Goal: Task Accomplishment & Management: Manage account settings

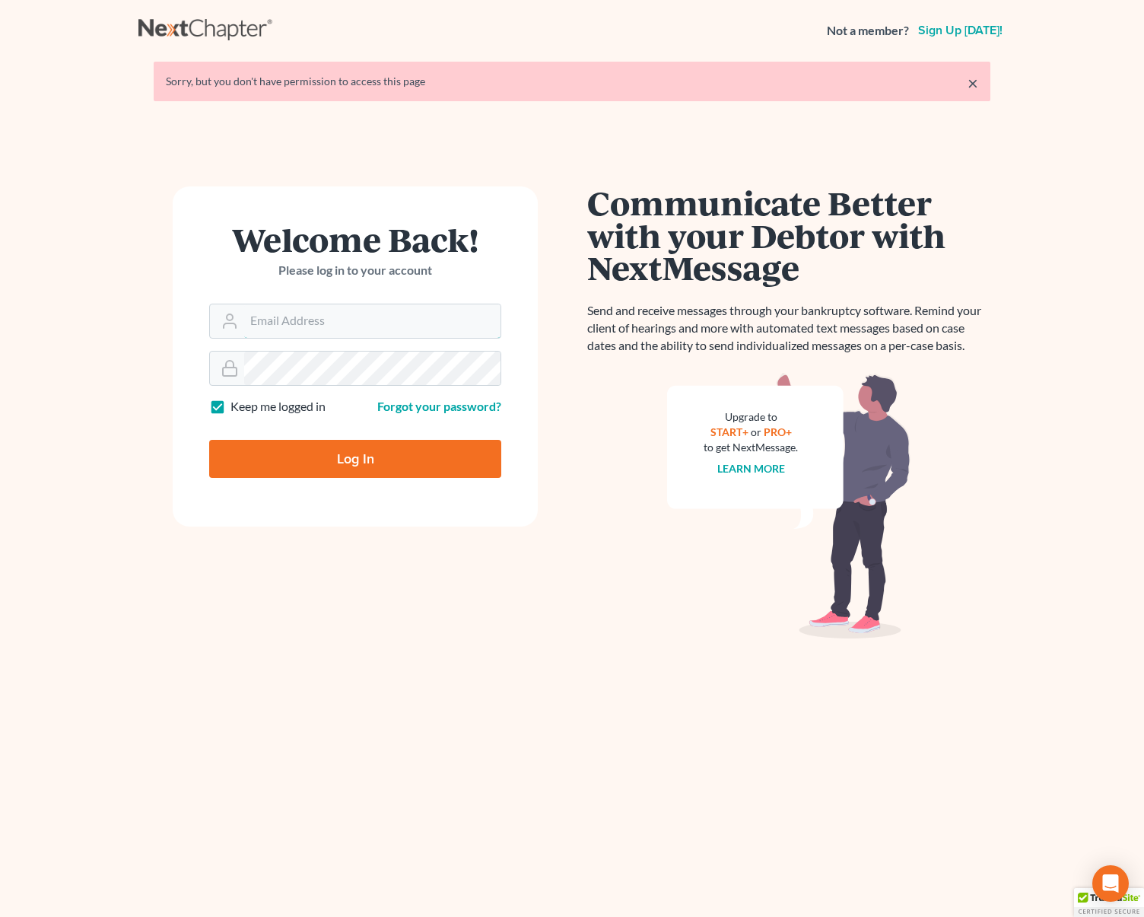
type input "[EMAIL_ADDRESS][DOMAIN_NAME]"
click at [412, 450] on input "Log In" at bounding box center [355, 459] width 292 height 38
type input "Thinking..."
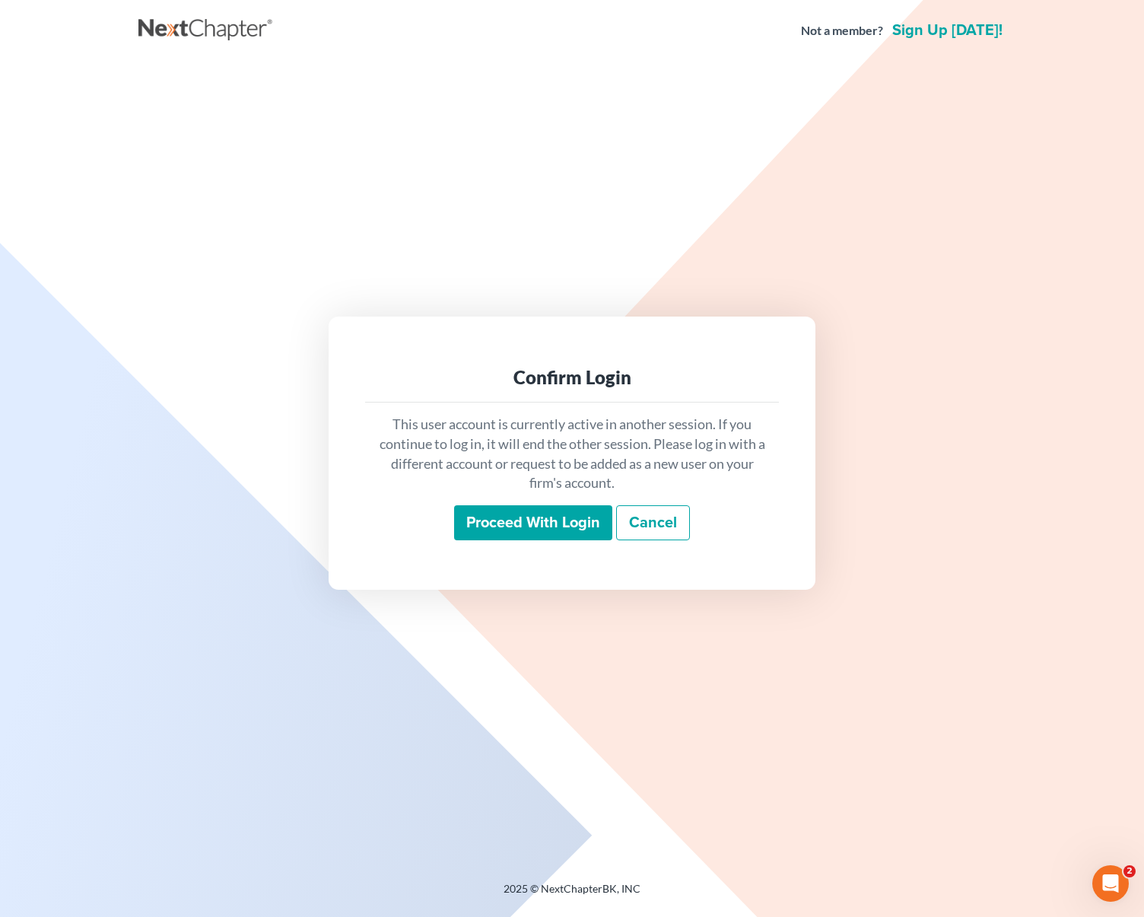
click at [511, 522] on input "Proceed with login" at bounding box center [533, 522] width 158 height 35
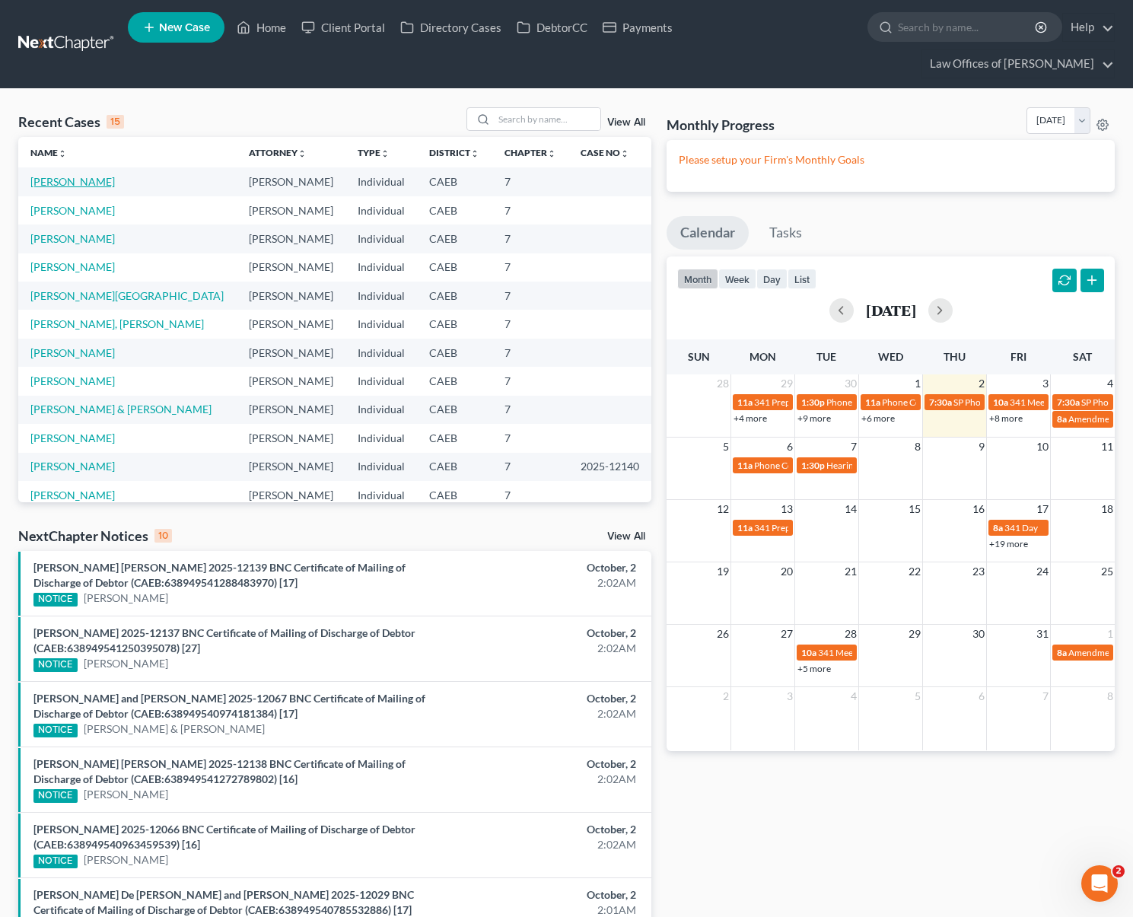
click at [72, 175] on link "[PERSON_NAME]" at bounding box center [72, 181] width 84 height 13
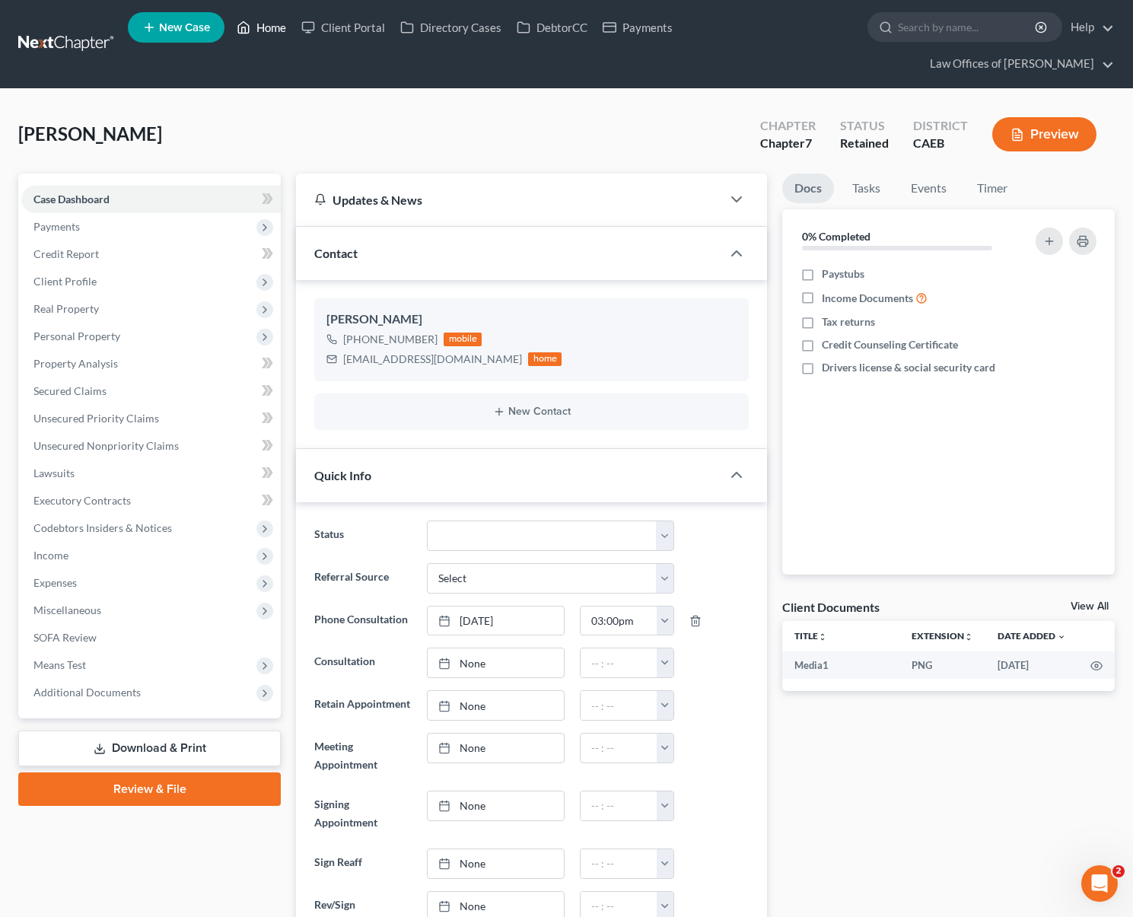
click at [265, 26] on link "Home" at bounding box center [261, 27] width 65 height 27
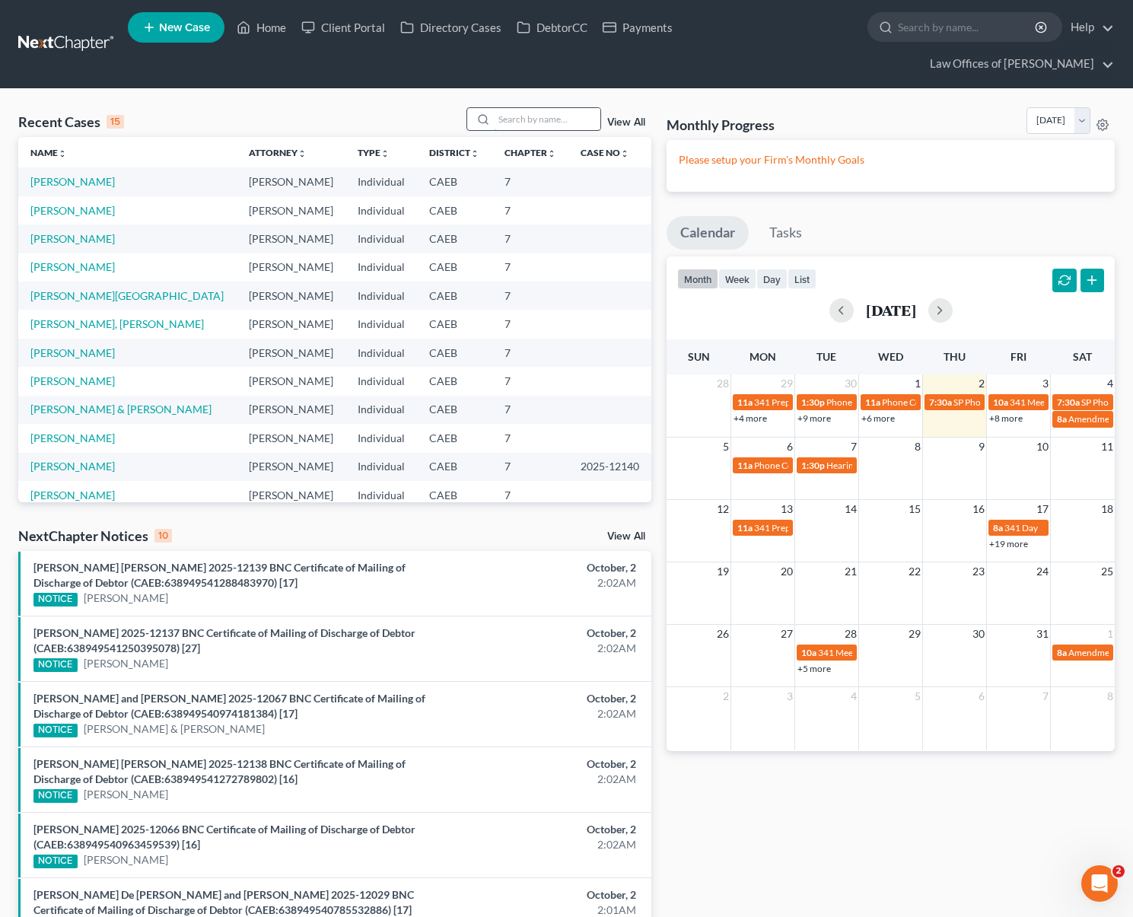
click at [524, 108] on input "search" at bounding box center [547, 119] width 107 height 22
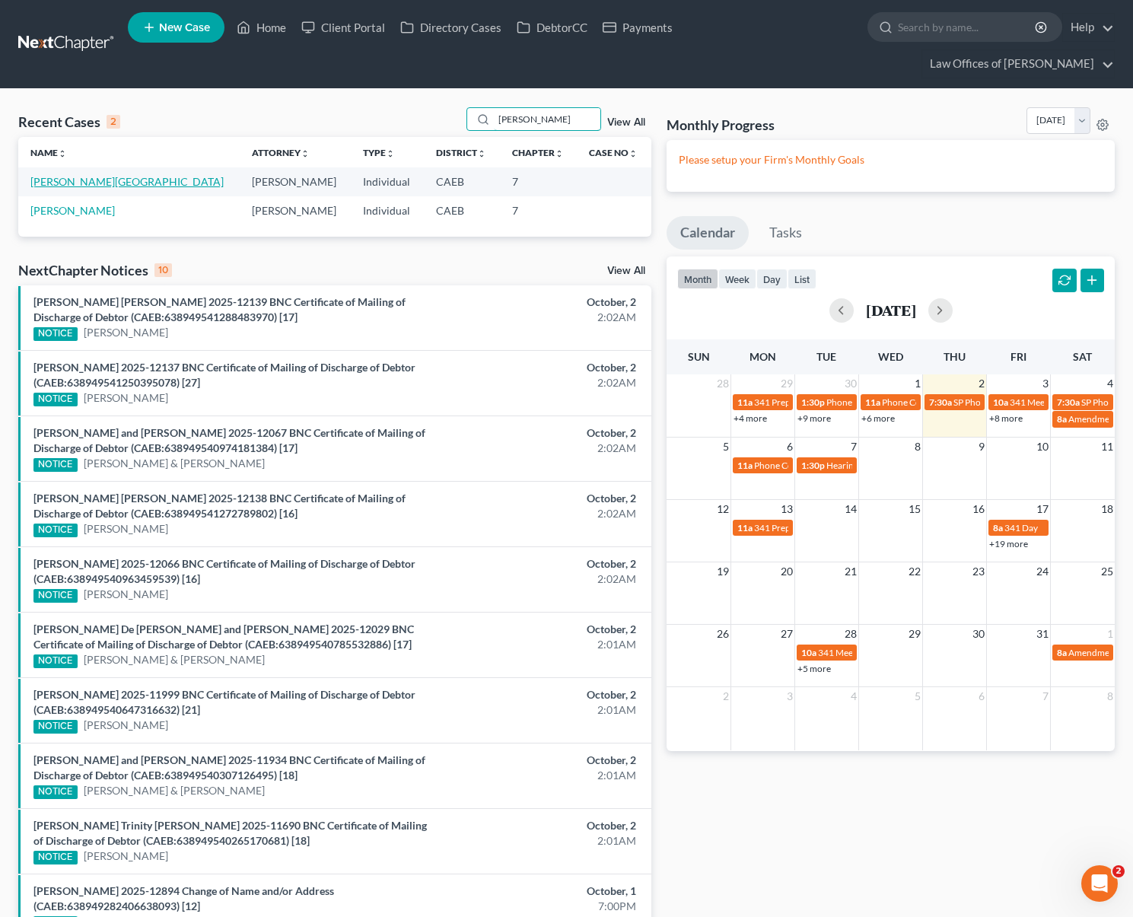
type input "[PERSON_NAME]"
click at [75, 175] on link "[PERSON_NAME][GEOGRAPHIC_DATA]" at bounding box center [126, 181] width 193 height 13
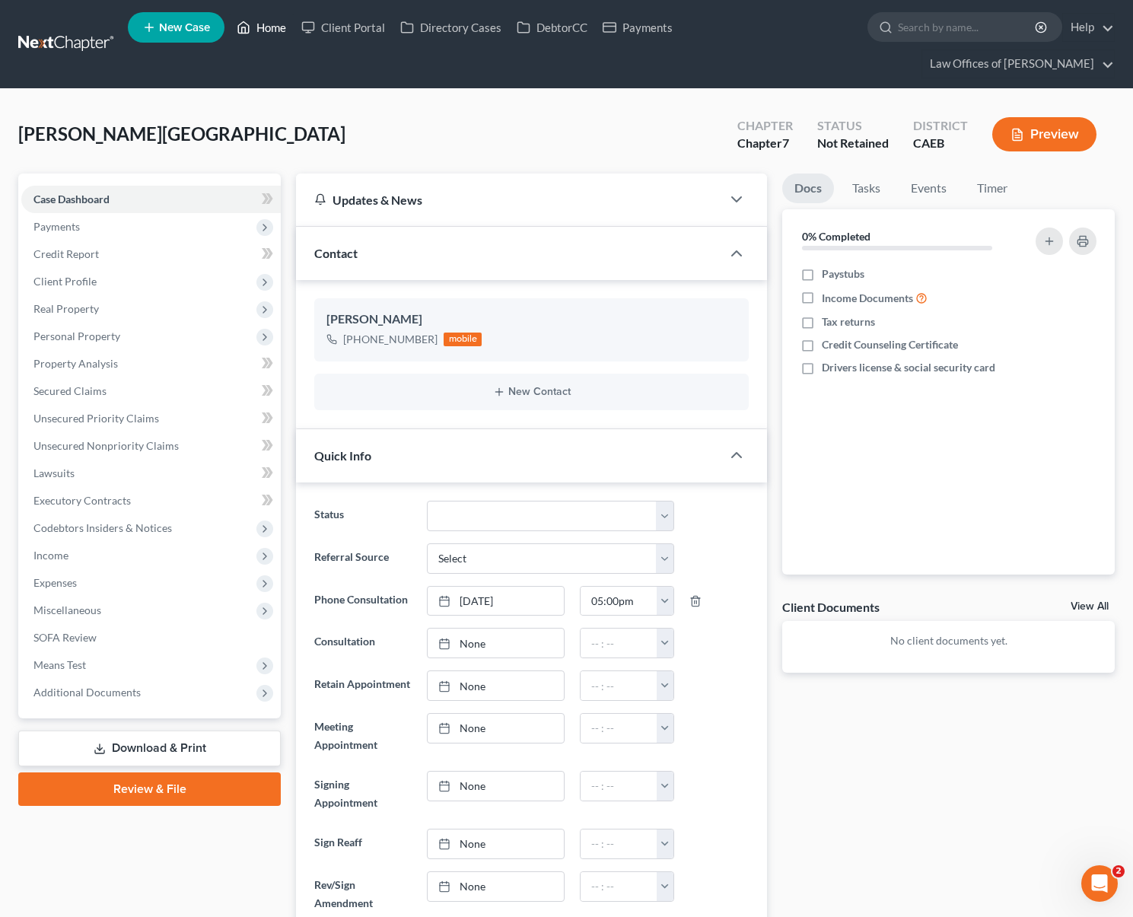
click at [273, 37] on link "Home" at bounding box center [261, 27] width 65 height 27
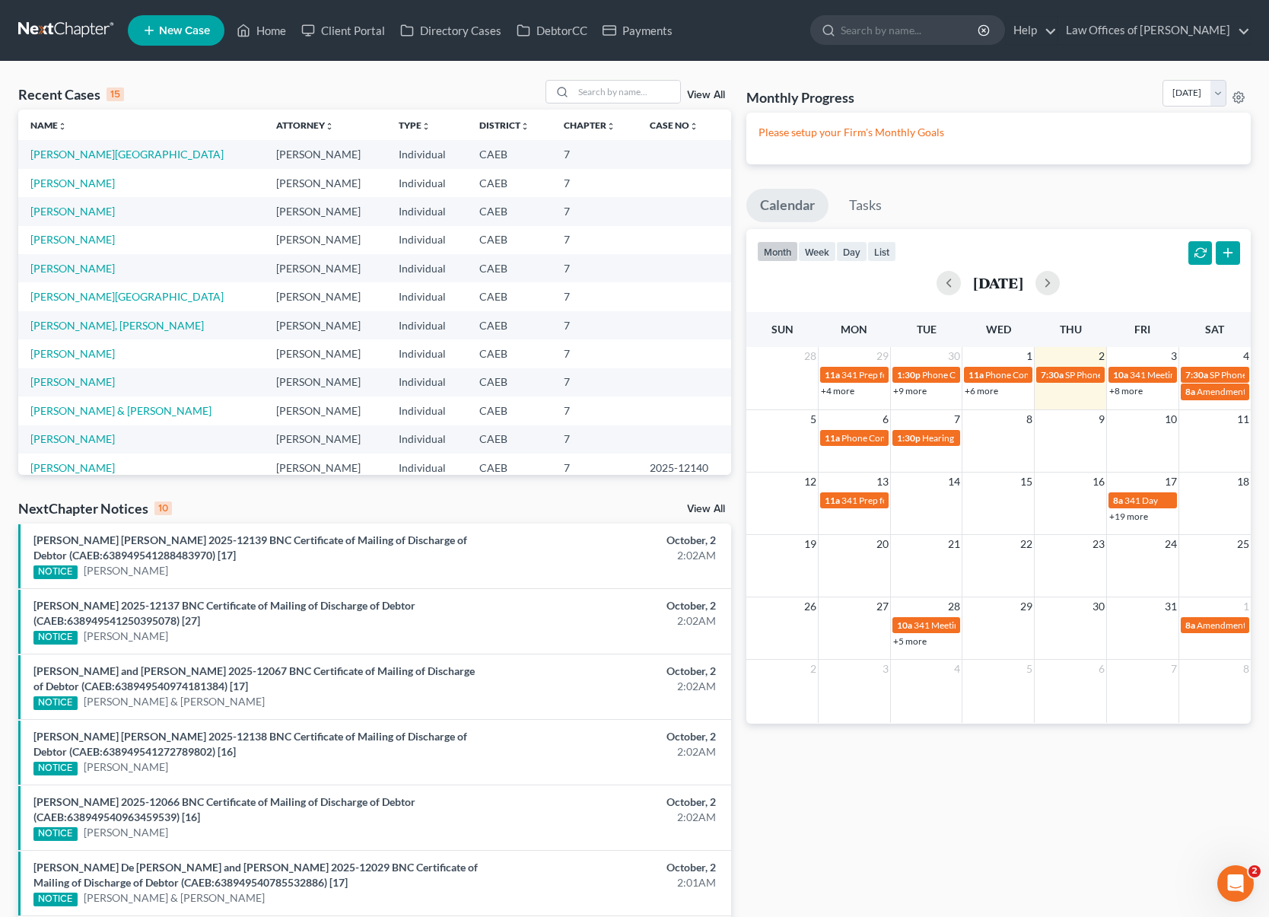
click at [1121, 390] on link "+8 more" at bounding box center [1125, 390] width 33 height 11
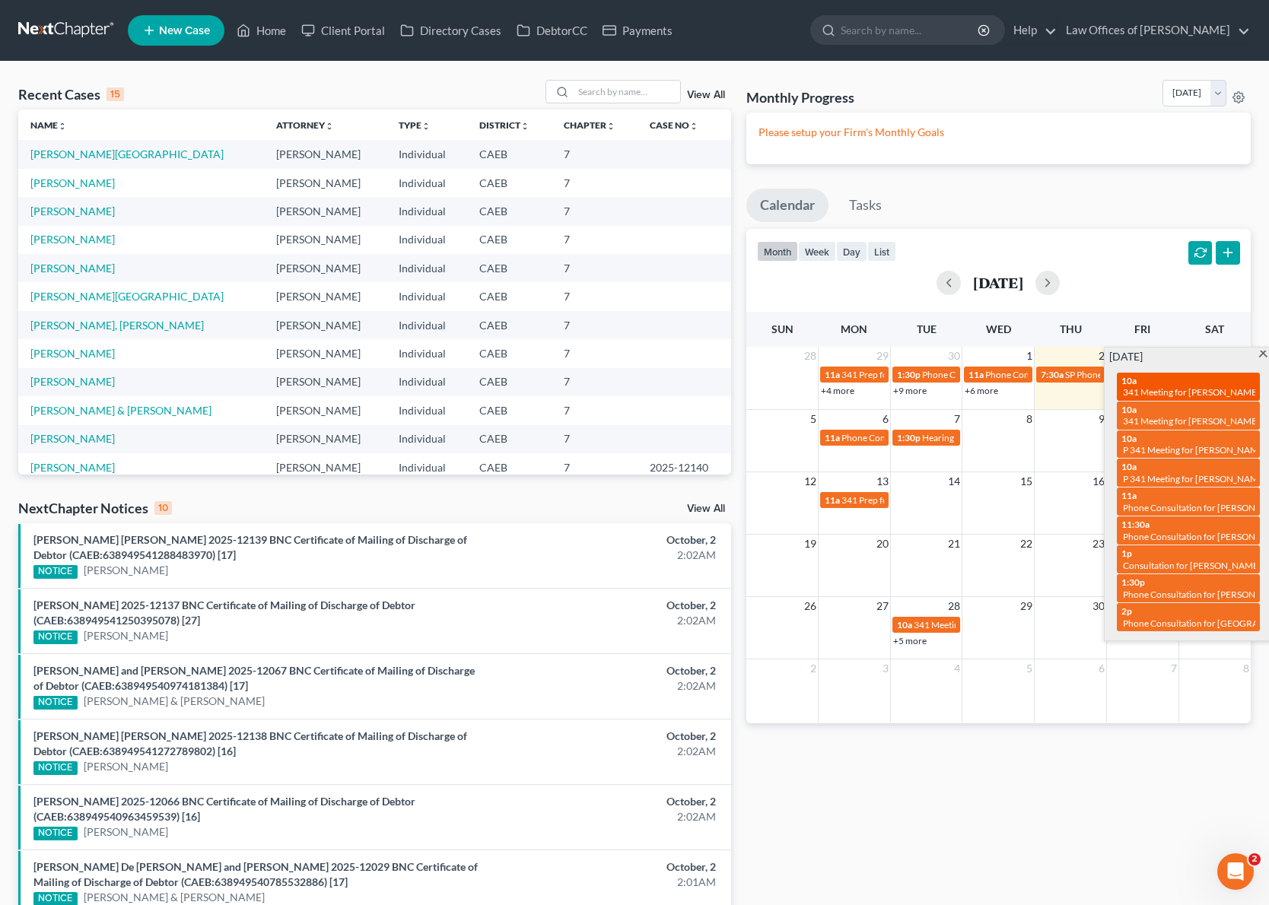
click at [1144, 390] on span "341 Meeting for [PERSON_NAME] & [PERSON_NAME]" at bounding box center [1232, 392] width 218 height 11
select select "Days"
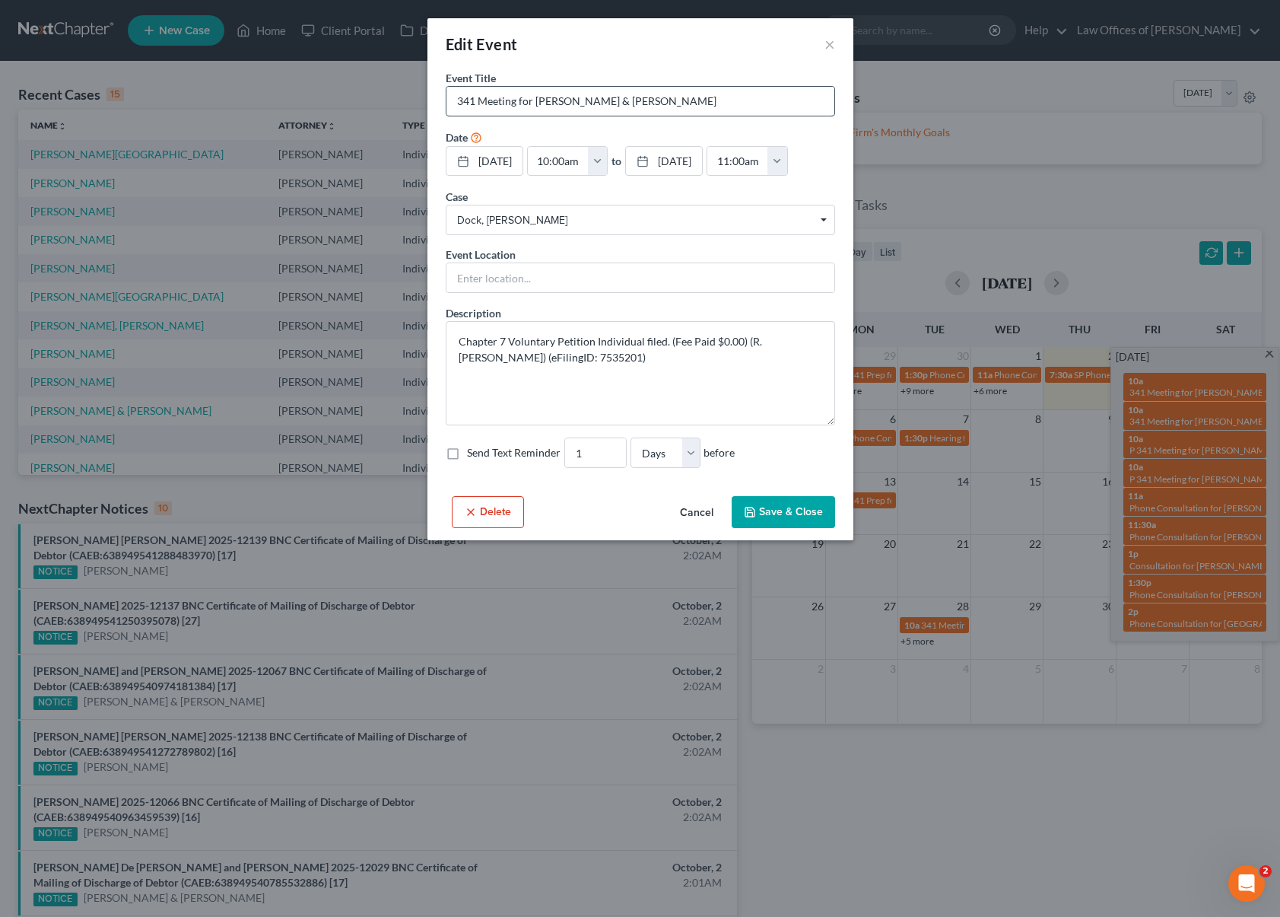
click at [448, 99] on input "341 Meeting for [PERSON_NAME] & [PERSON_NAME]" at bounding box center [641, 101] width 388 height 29
type input "P 341 Meeting for [PERSON_NAME] & [PERSON_NAME]"
click at [790, 503] on button "Save & Close" at bounding box center [783, 512] width 103 height 32
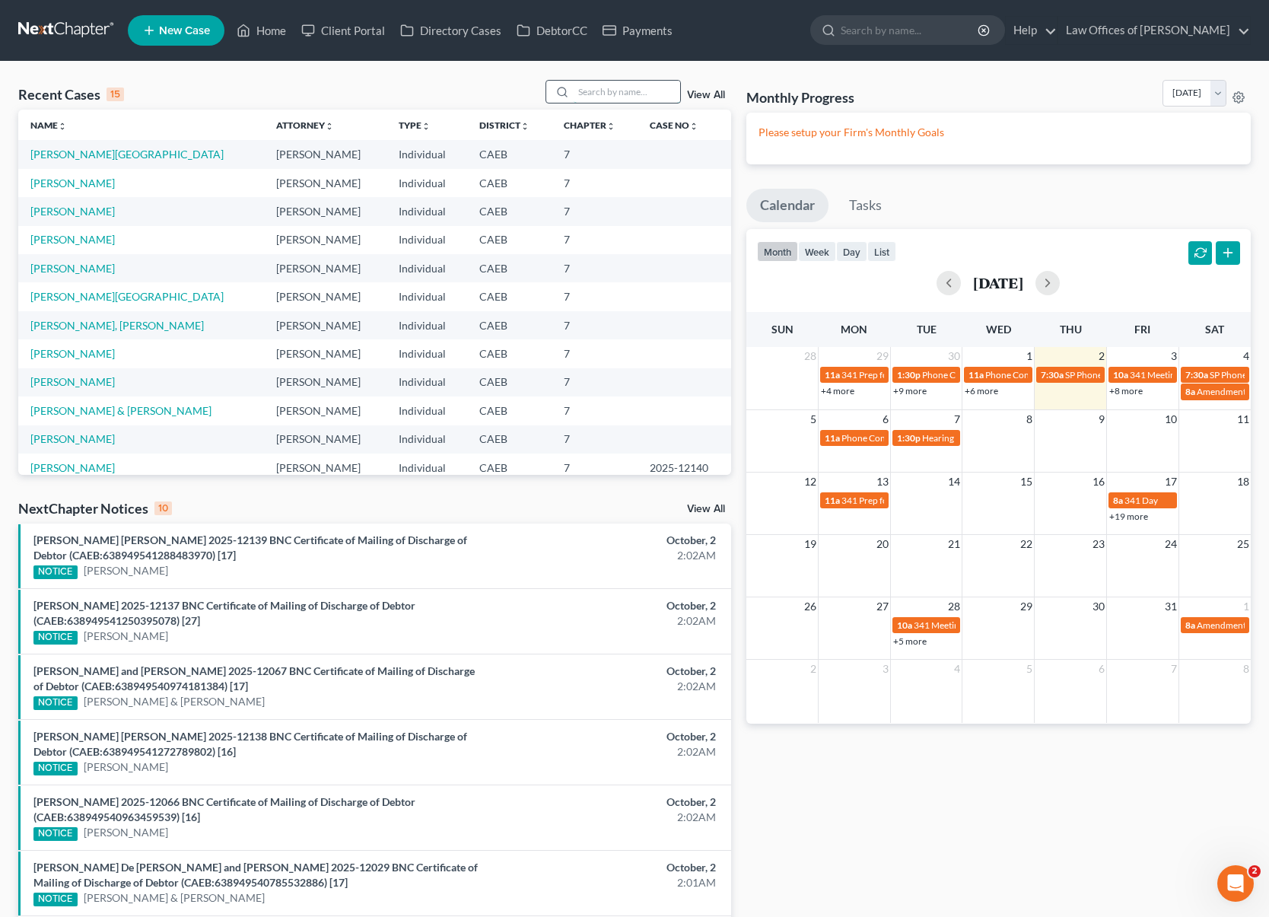
click at [606, 90] on input "search" at bounding box center [627, 92] width 107 height 22
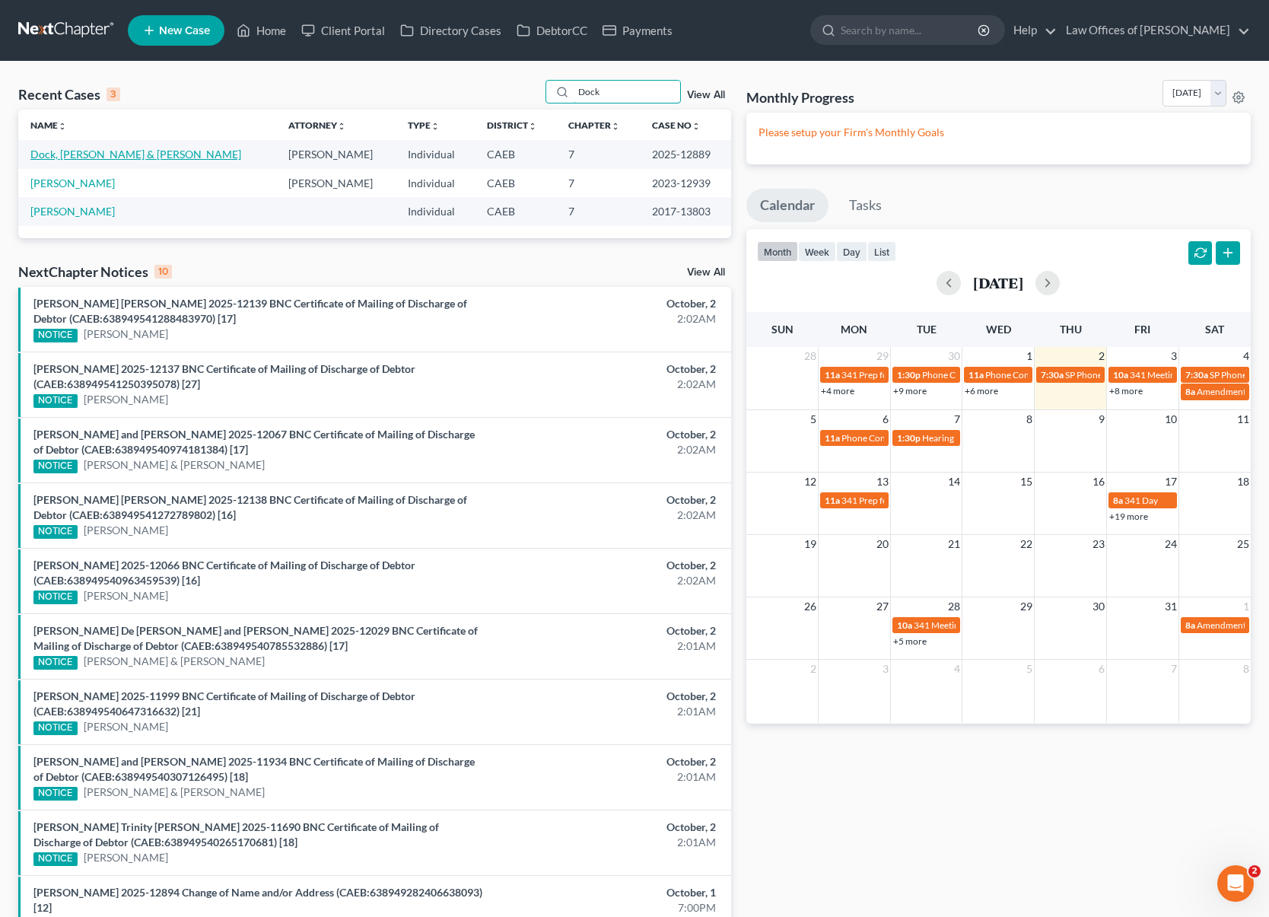
type input "Dock"
click at [165, 154] on link "Dock, [PERSON_NAME] & [PERSON_NAME]" at bounding box center [135, 154] width 211 height 13
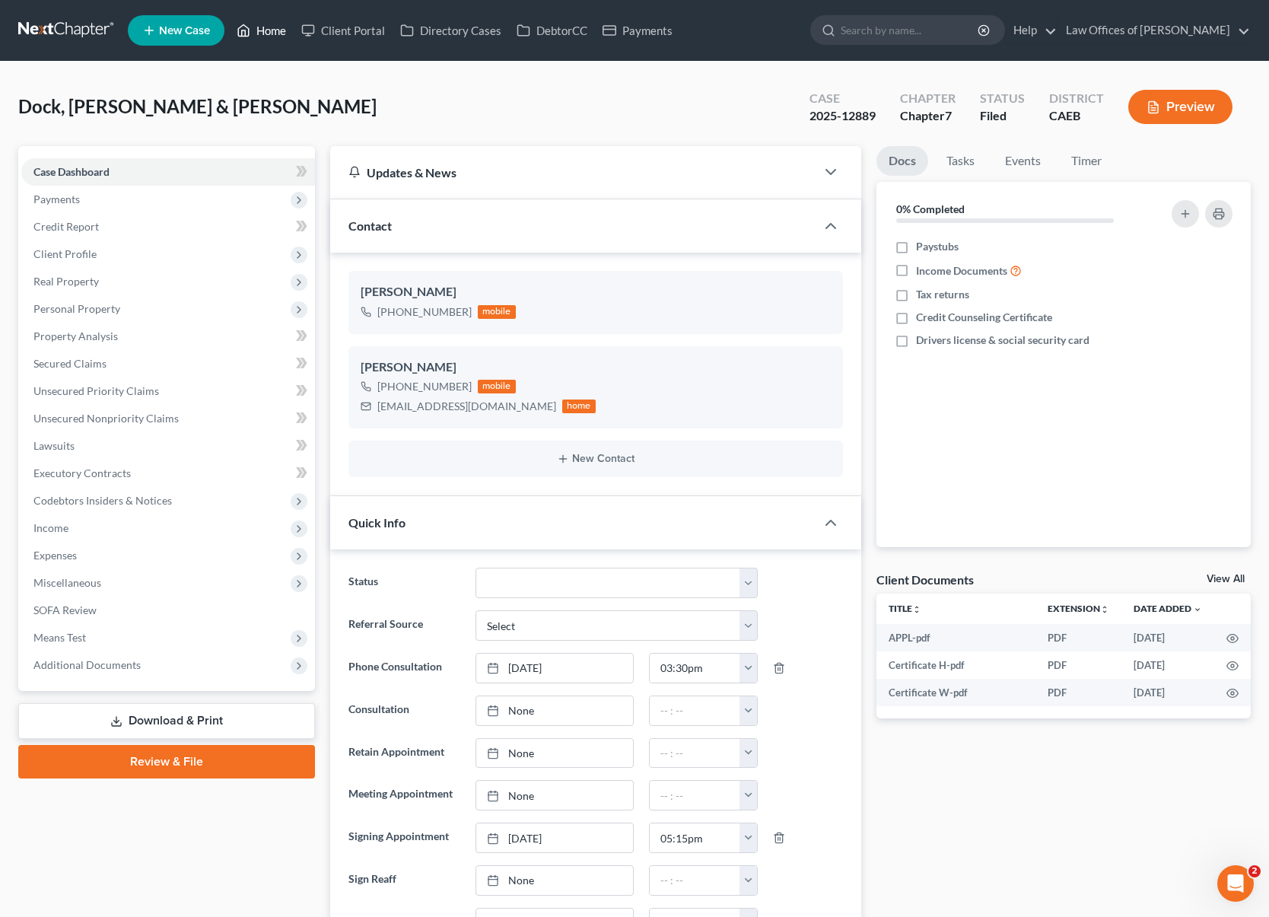
click at [273, 37] on link "Home" at bounding box center [261, 30] width 65 height 27
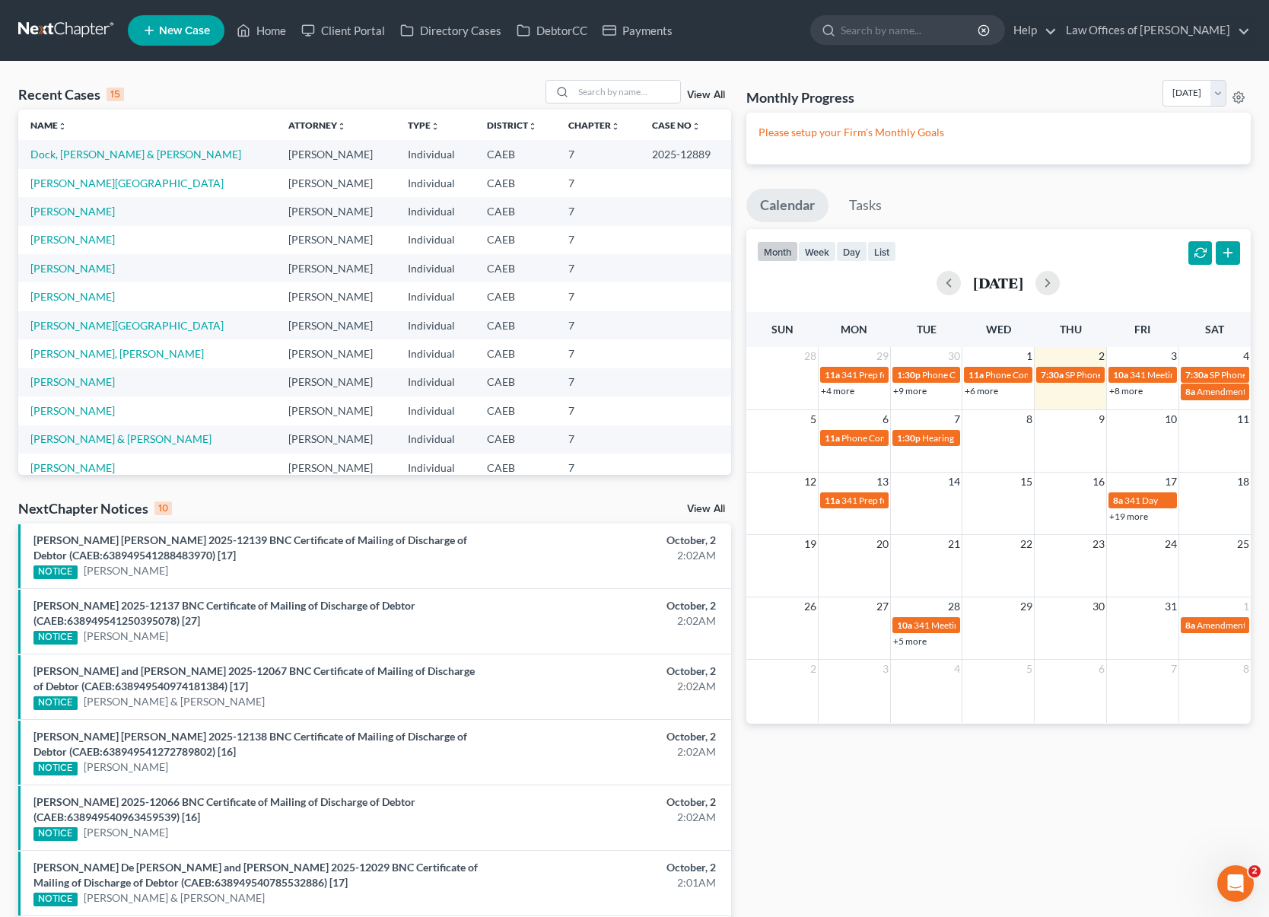
click at [1128, 392] on link "+8 more" at bounding box center [1125, 390] width 33 height 11
click at [612, 91] on input "search" at bounding box center [627, 92] width 107 height 22
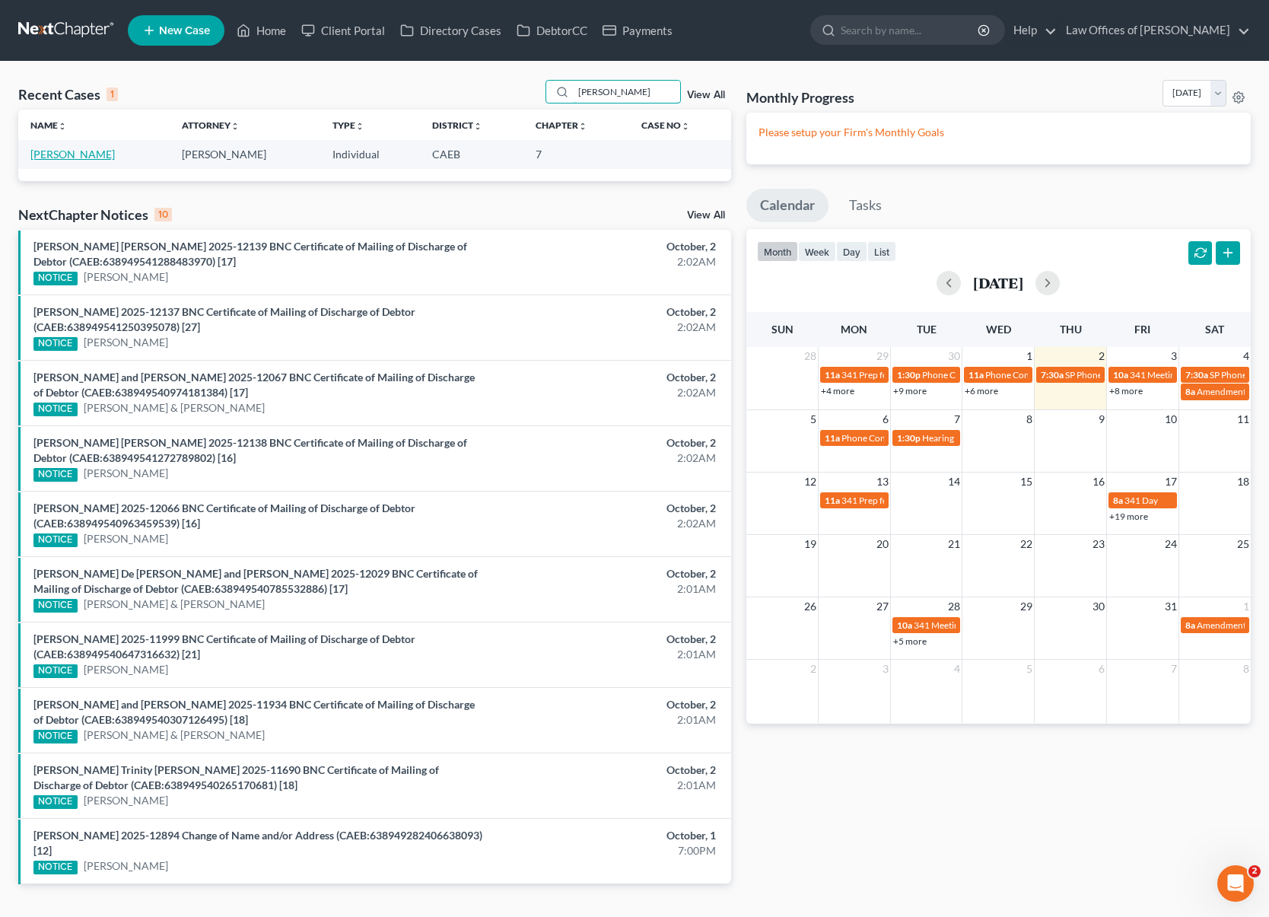
type input "[PERSON_NAME]"
click at [52, 154] on link "[PERSON_NAME]" at bounding box center [72, 154] width 84 height 13
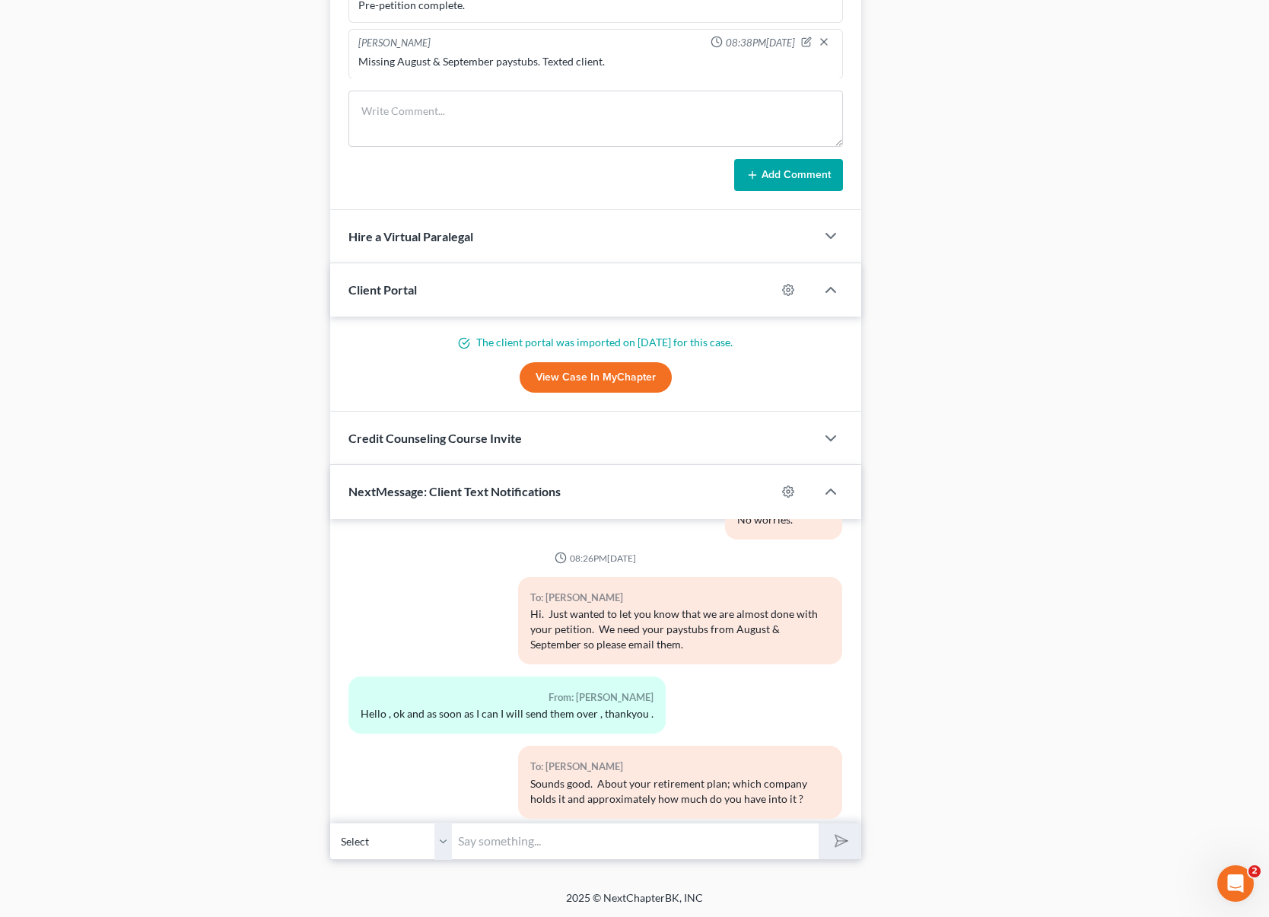
scroll to position [8387, 0]
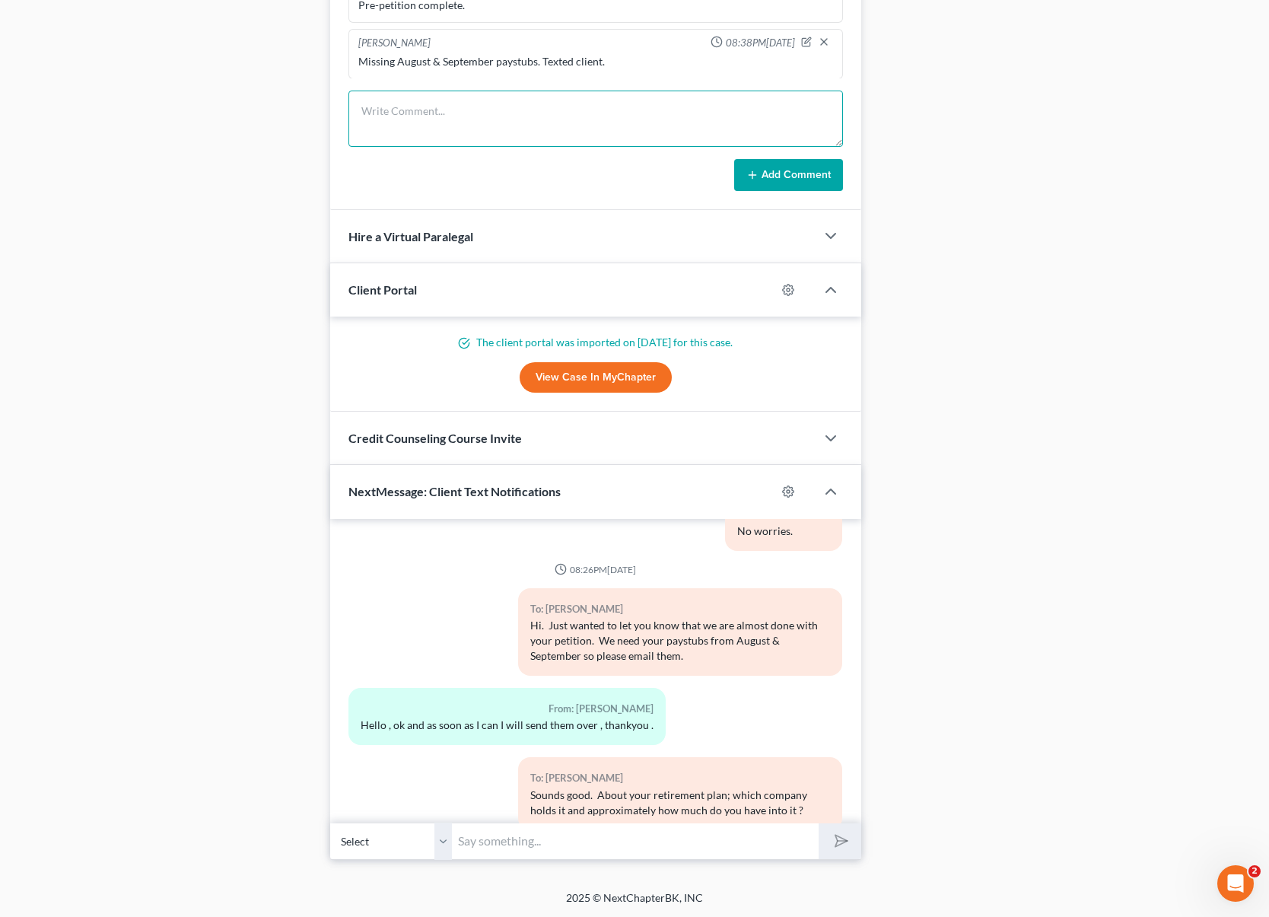
click at [393, 104] on textarea at bounding box center [595, 119] width 495 height 56
type textarea "As [DATE] still missing August & September paystubs."
click at [795, 178] on button "Add Comment" at bounding box center [788, 175] width 109 height 32
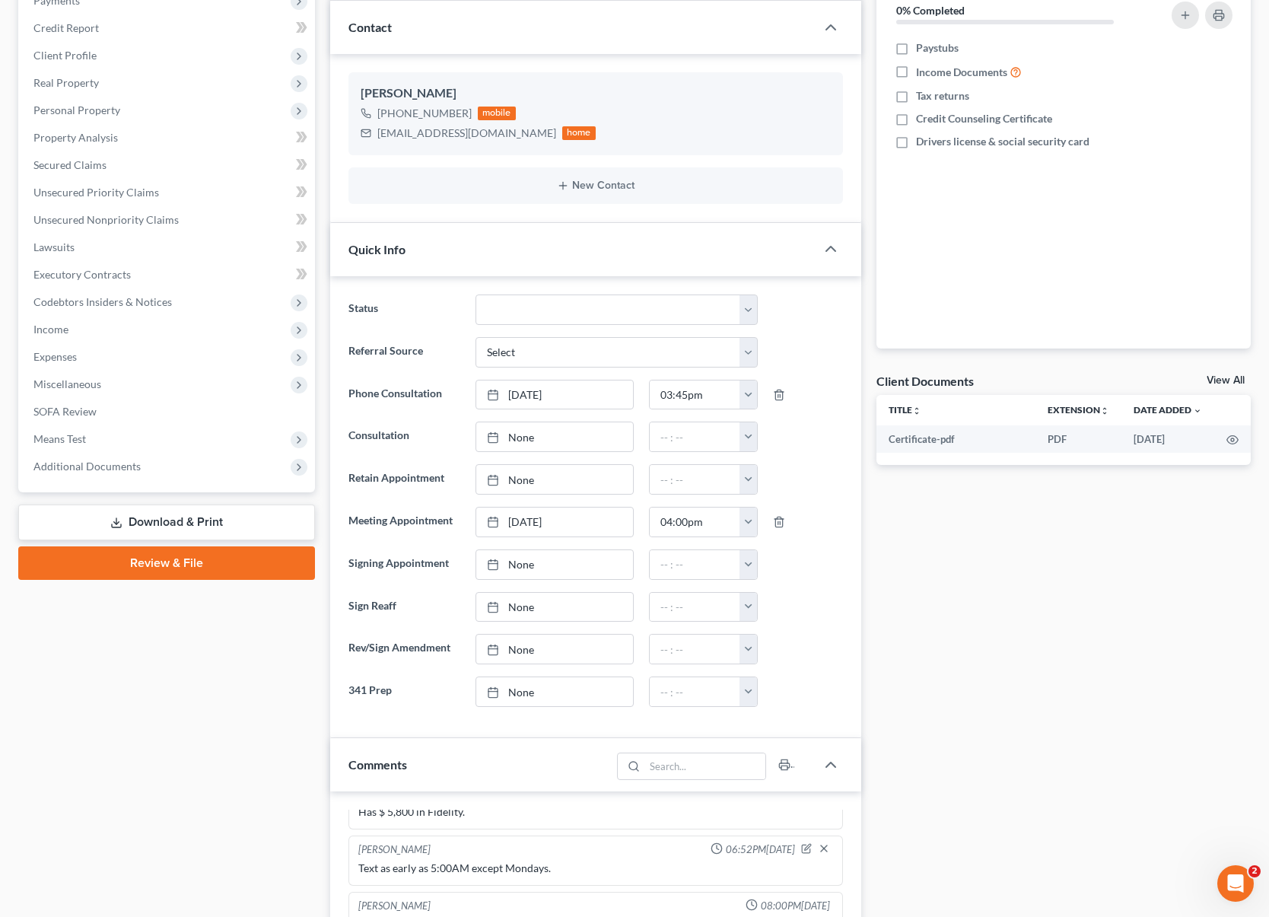
scroll to position [0, 0]
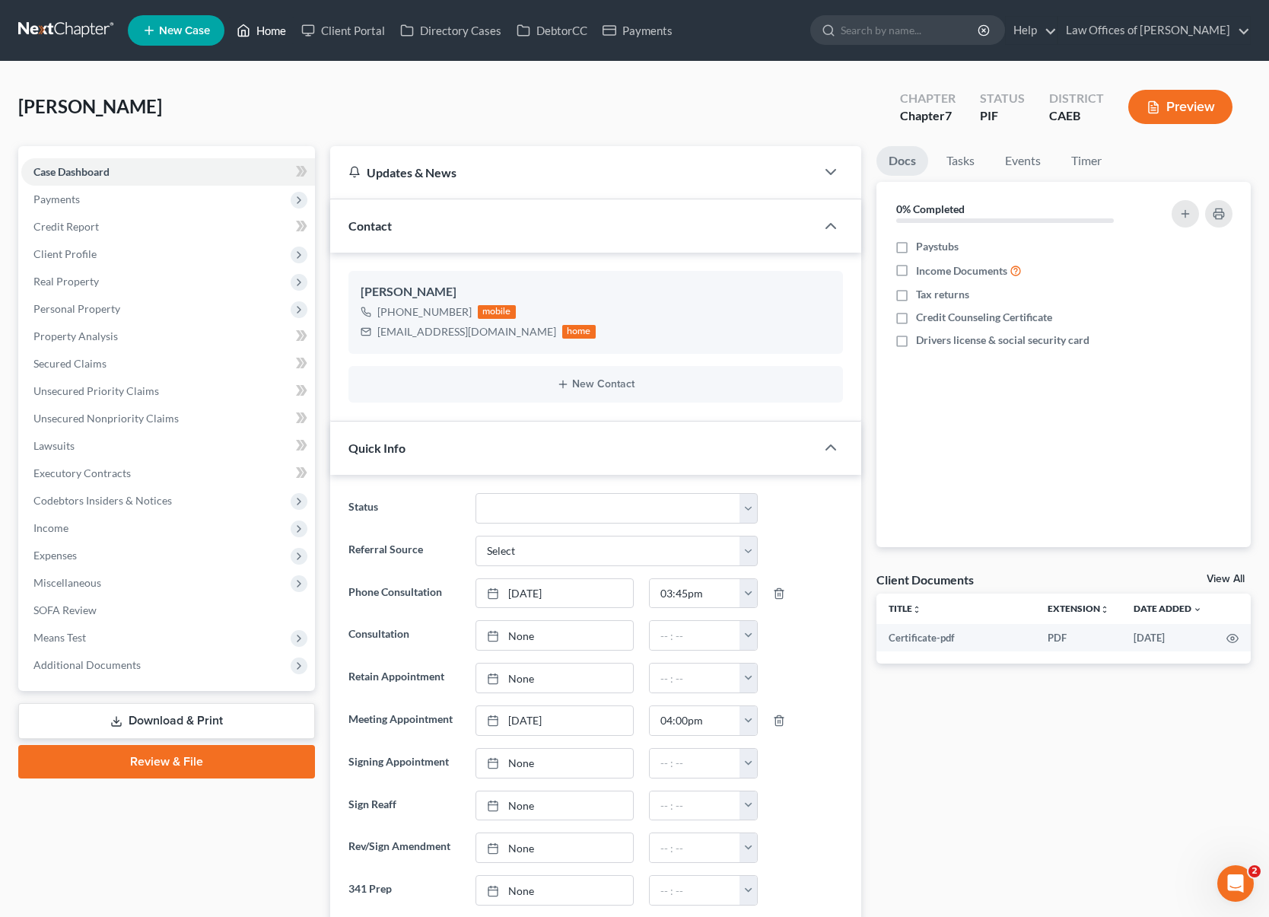
click at [273, 35] on link "Home" at bounding box center [261, 30] width 65 height 27
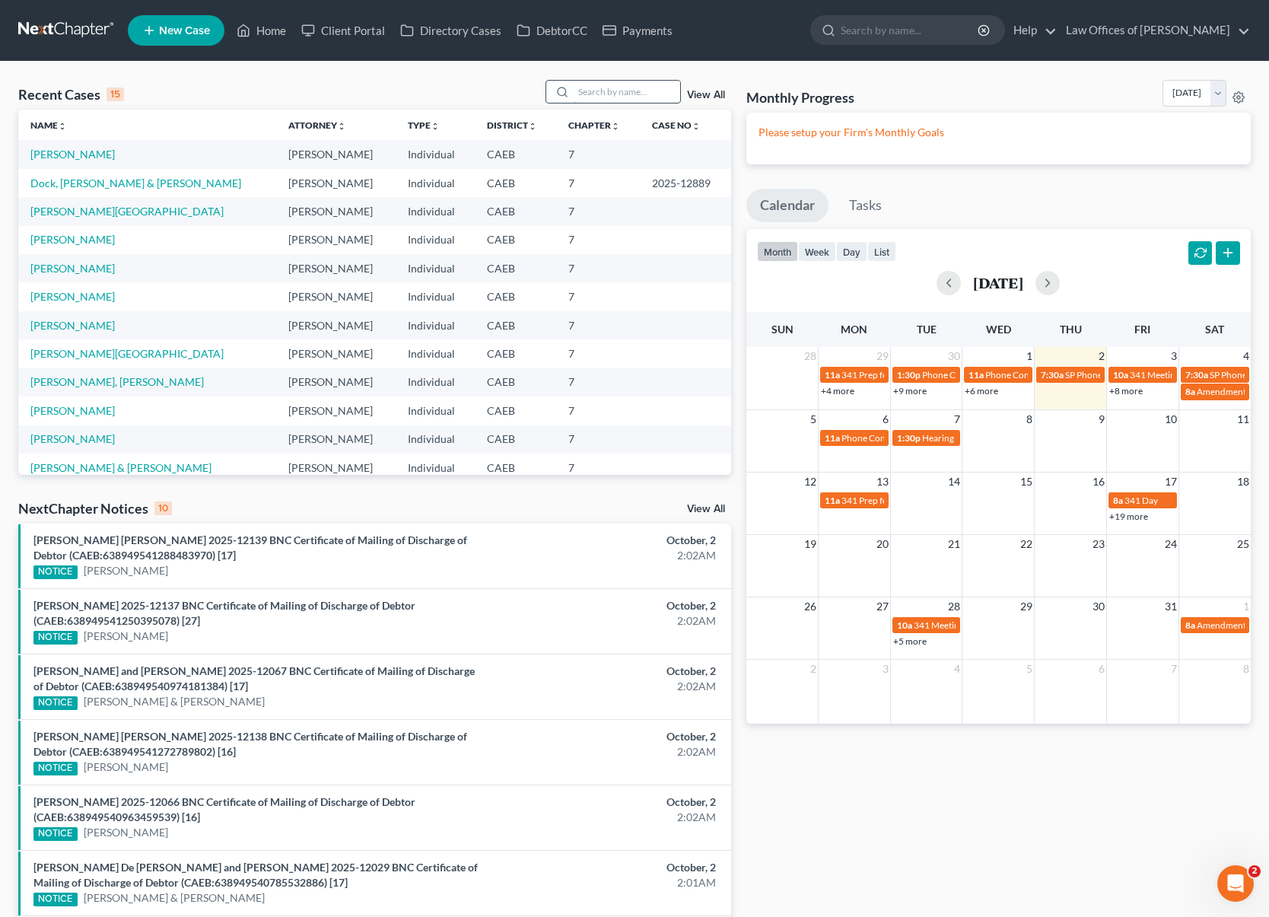
click at [596, 94] on input "search" at bounding box center [627, 92] width 107 height 22
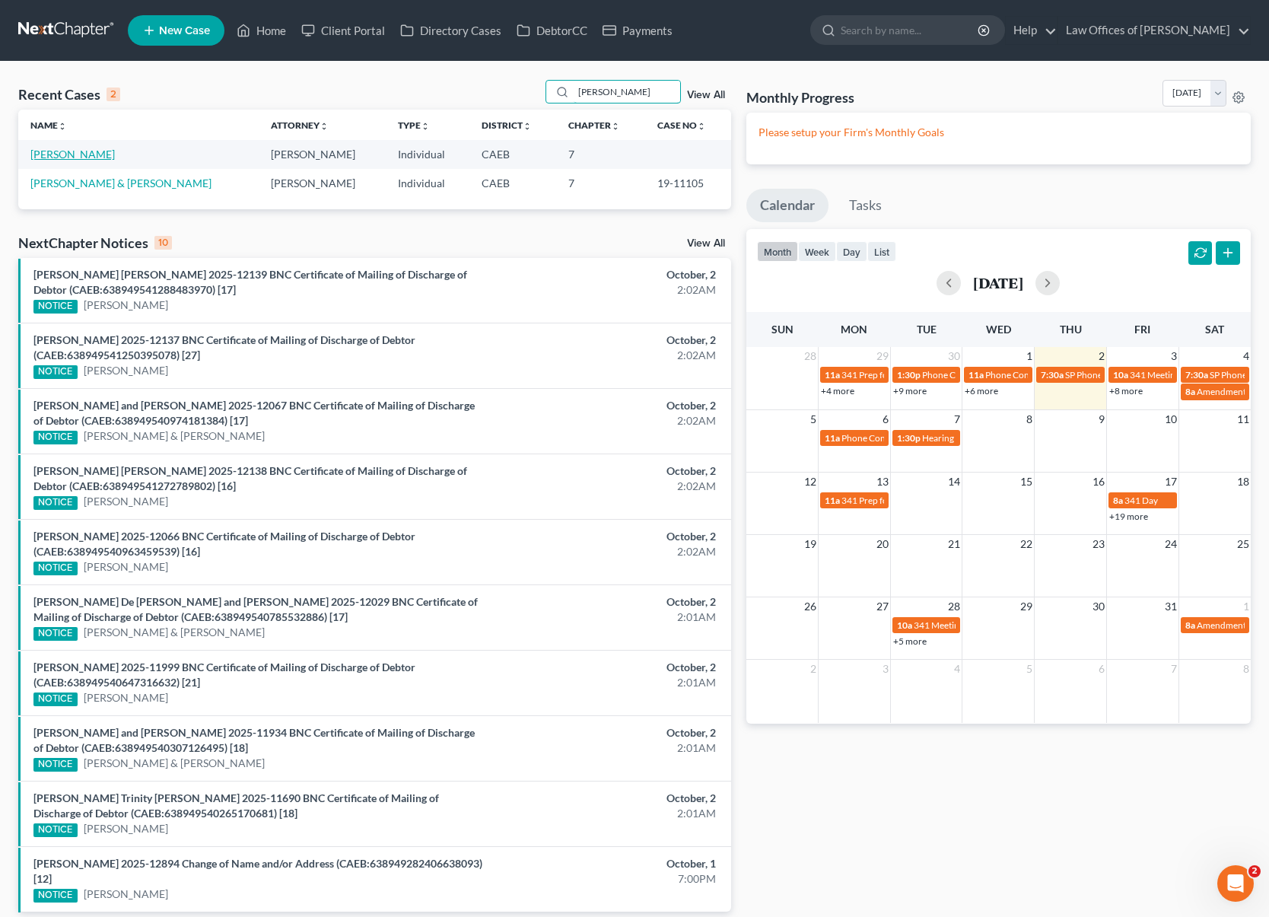
type input "[PERSON_NAME]"
click at [85, 151] on link "[PERSON_NAME]" at bounding box center [72, 154] width 84 height 13
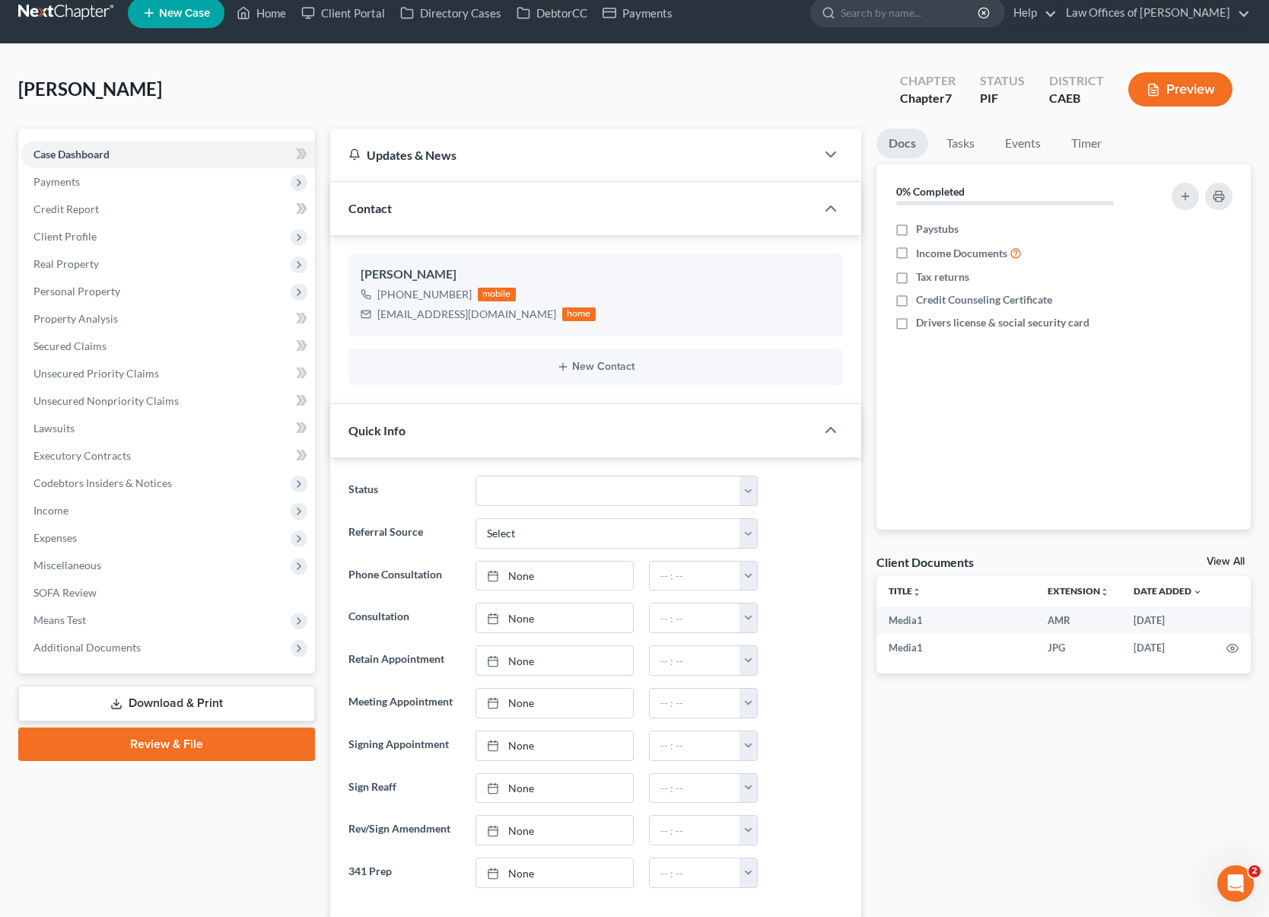
scroll to position [18, 0]
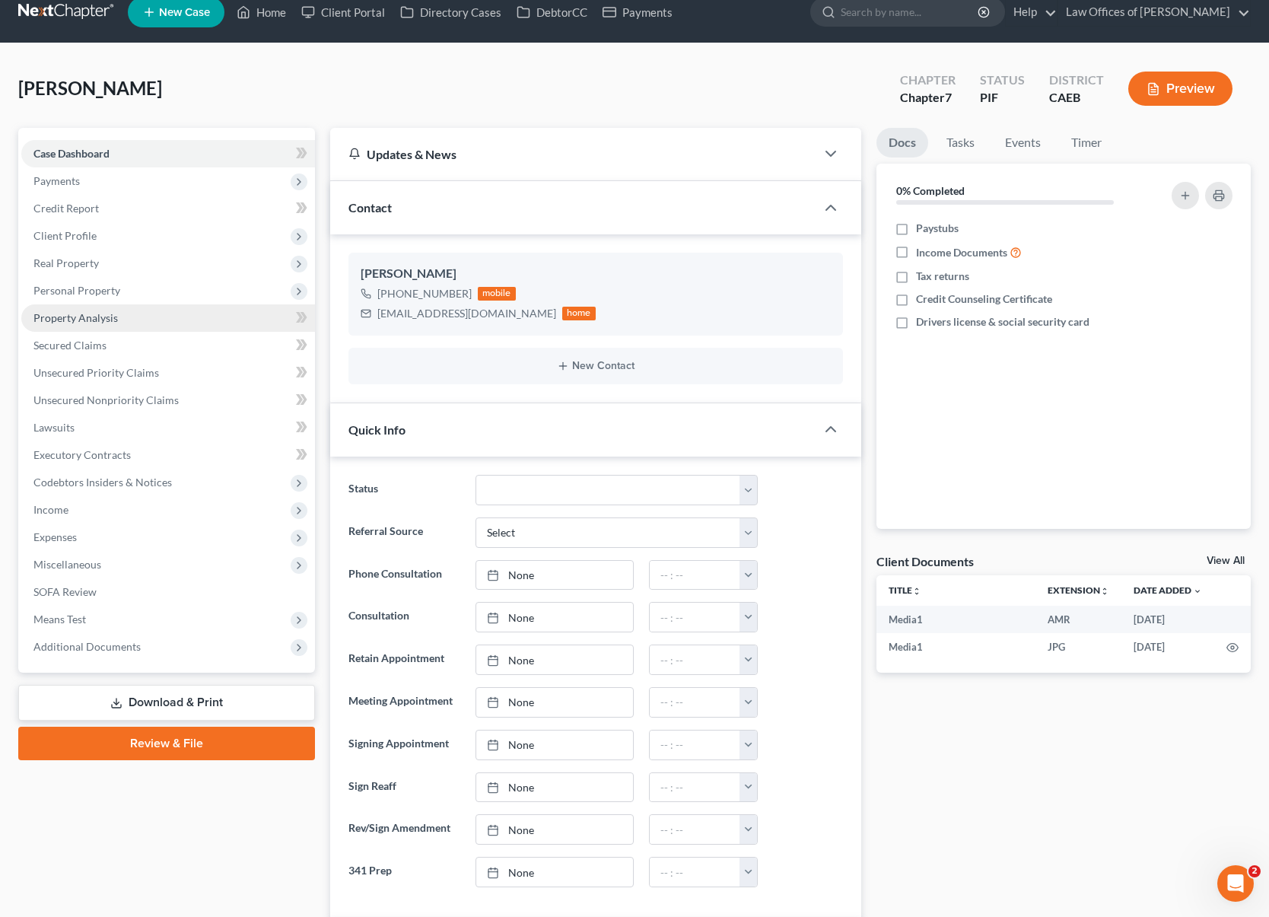
click at [127, 317] on link "Property Analysis" at bounding box center [168, 317] width 294 height 27
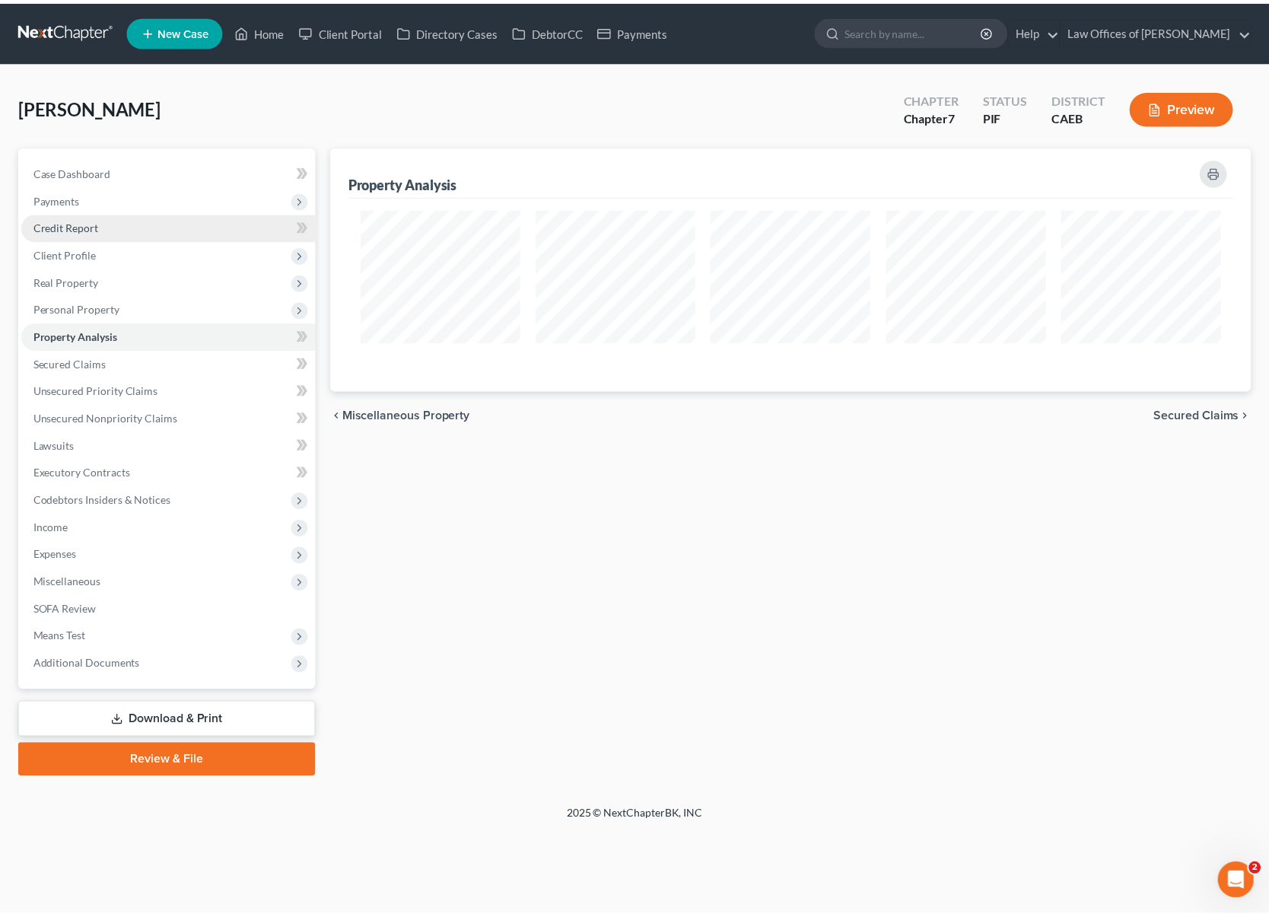
scroll to position [245, 929]
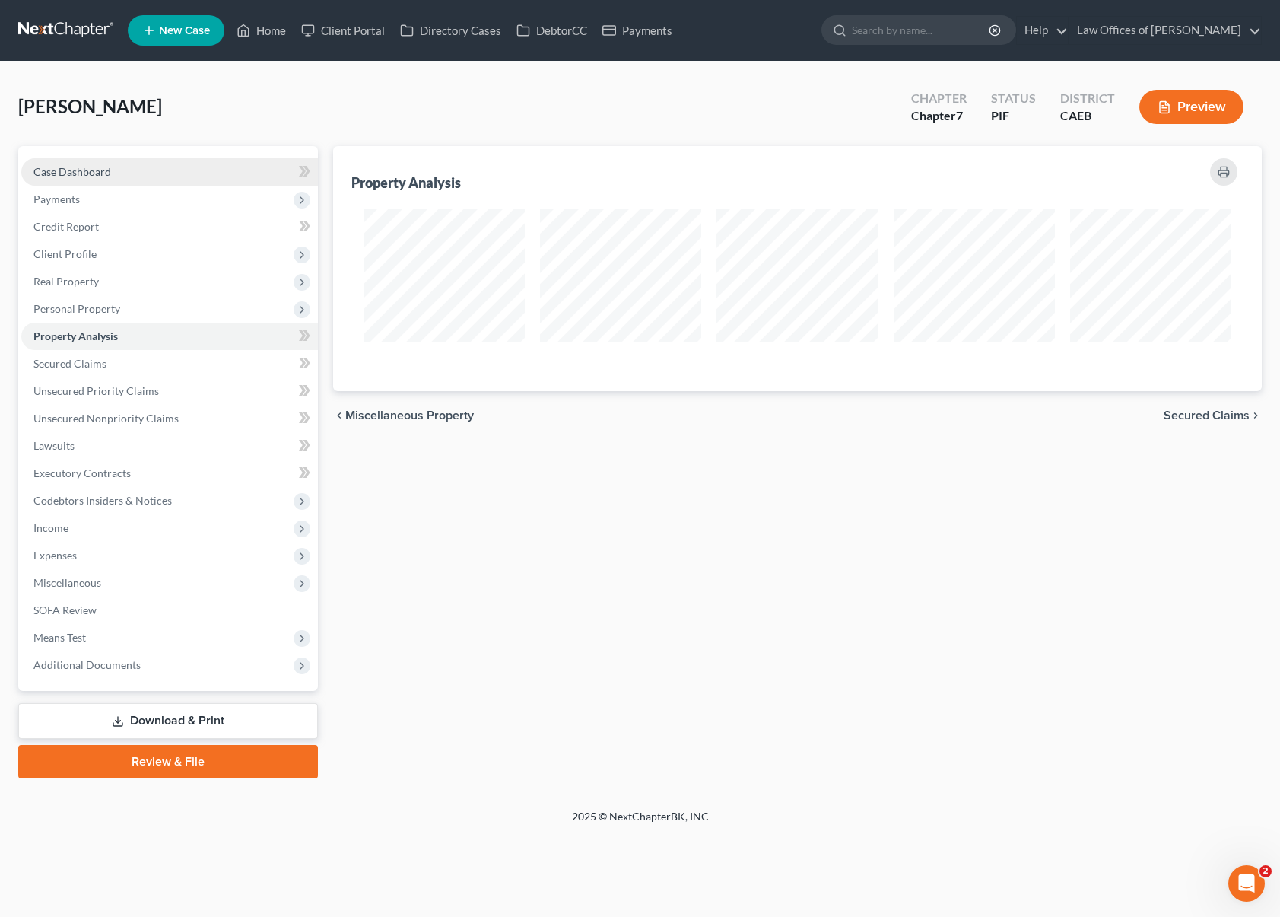
click at [170, 179] on link "Case Dashboard" at bounding box center [169, 171] width 297 height 27
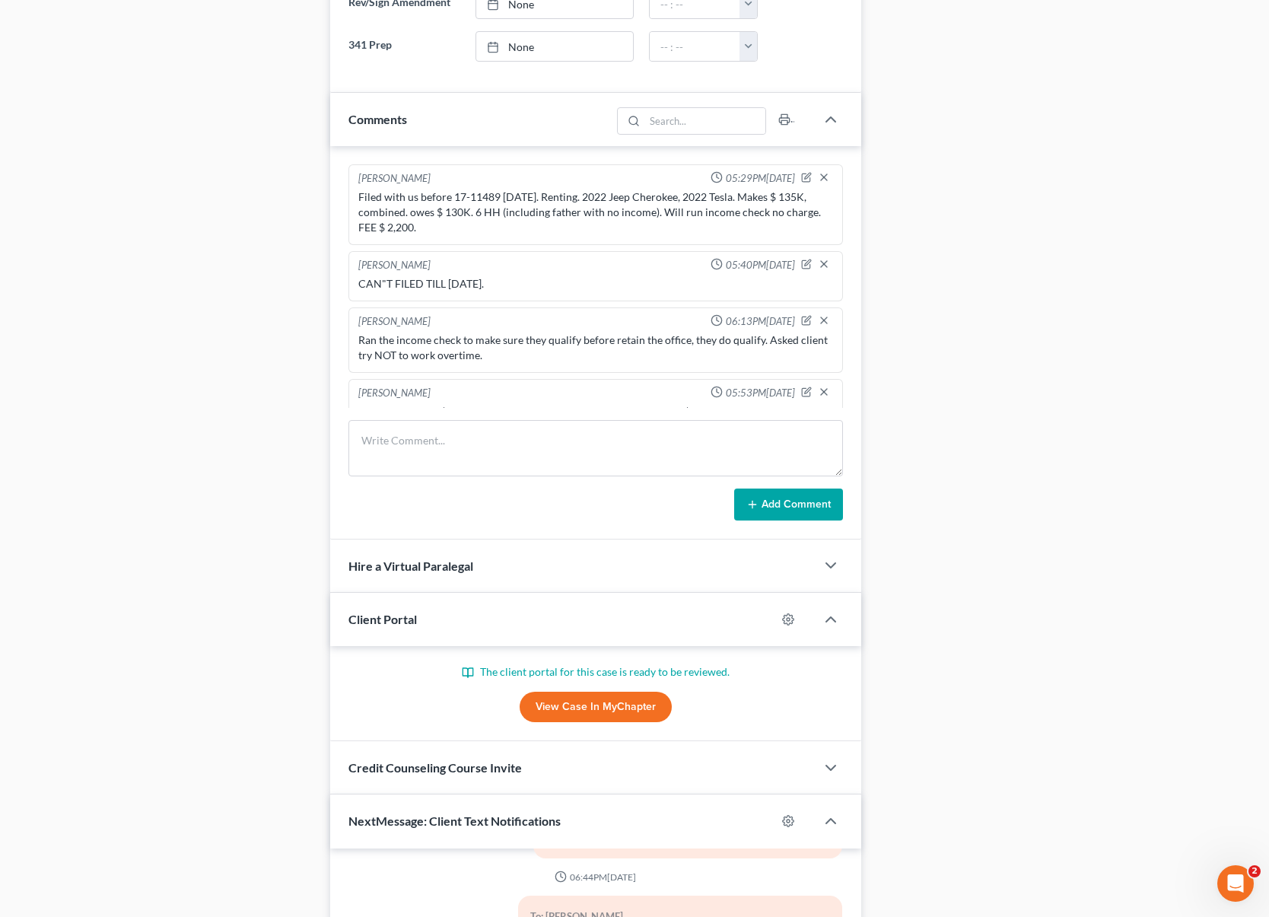
drag, startPoint x: 1221, startPoint y: 300, endPoint x: 1212, endPoint y: 275, distance: 26.0
click at [1144, 275] on div "[PERSON_NAME] Upgraded Chapter Chapter 7 Status PIF District CAEB Preview Petit…" at bounding box center [634, 219] width 1269 height 2002
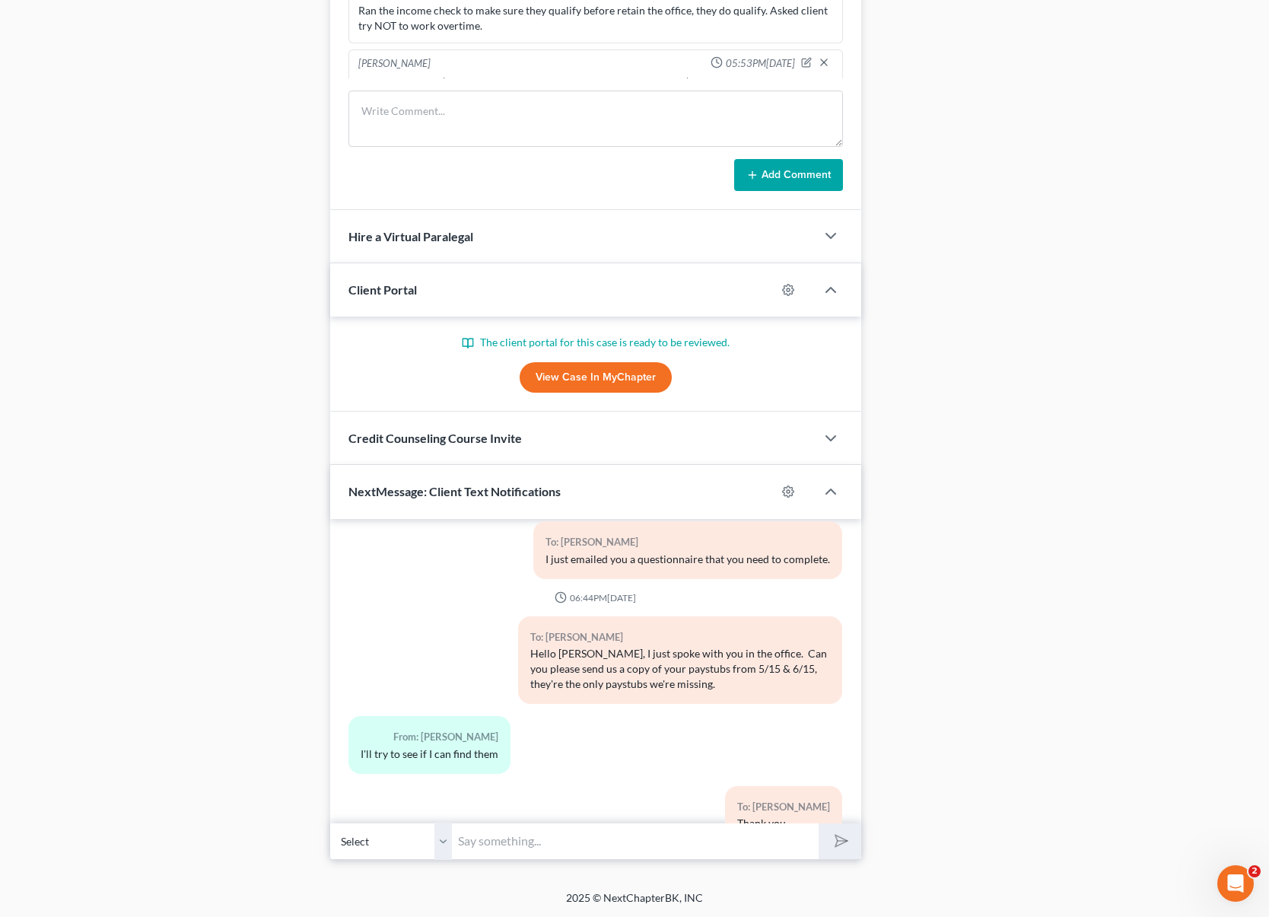
scroll to position [4256, 0]
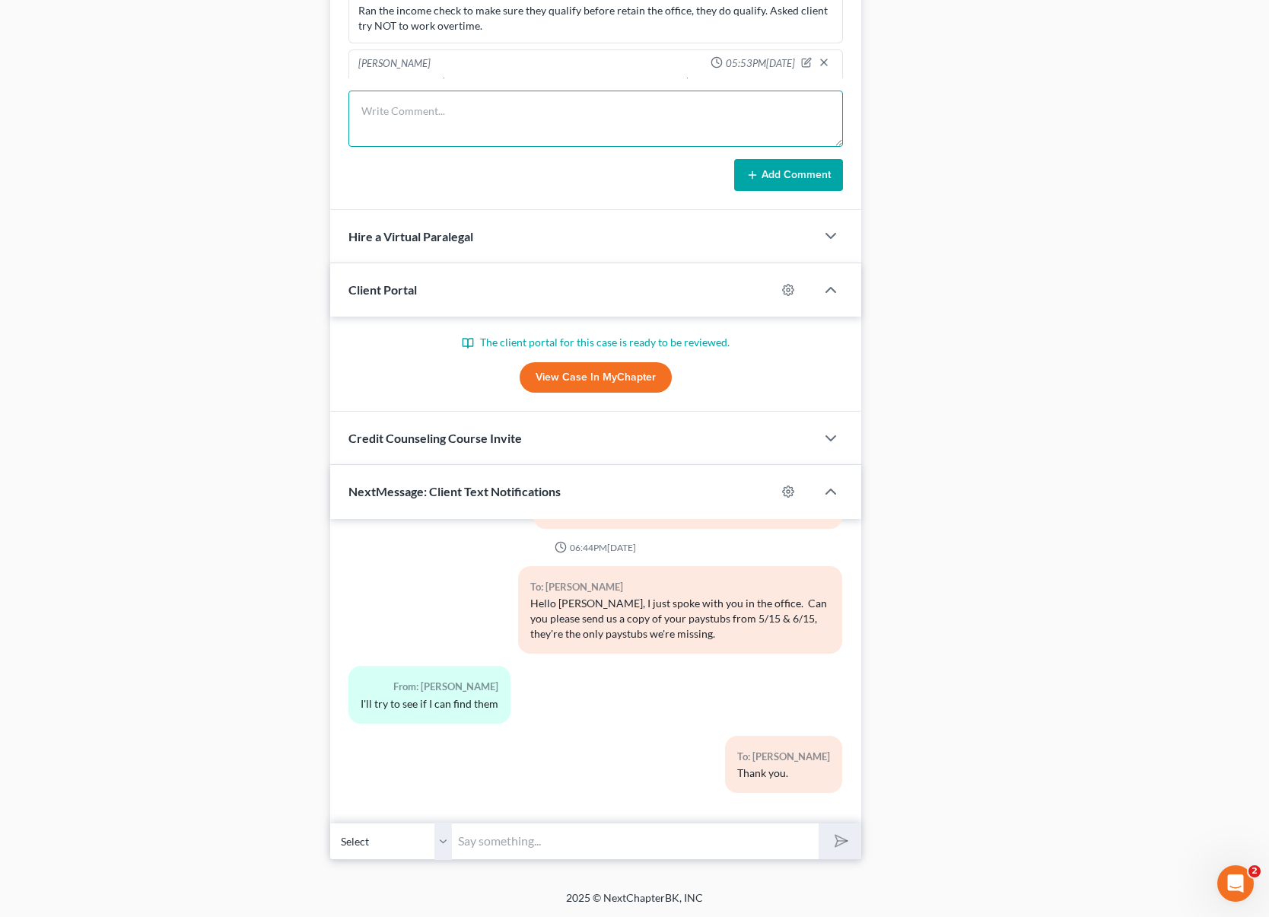
click at [406, 118] on textarea at bounding box center [595, 119] width 495 height 56
type textarea "We need to file this case ASAP but we are missing documents. We need 2023 tax r…"
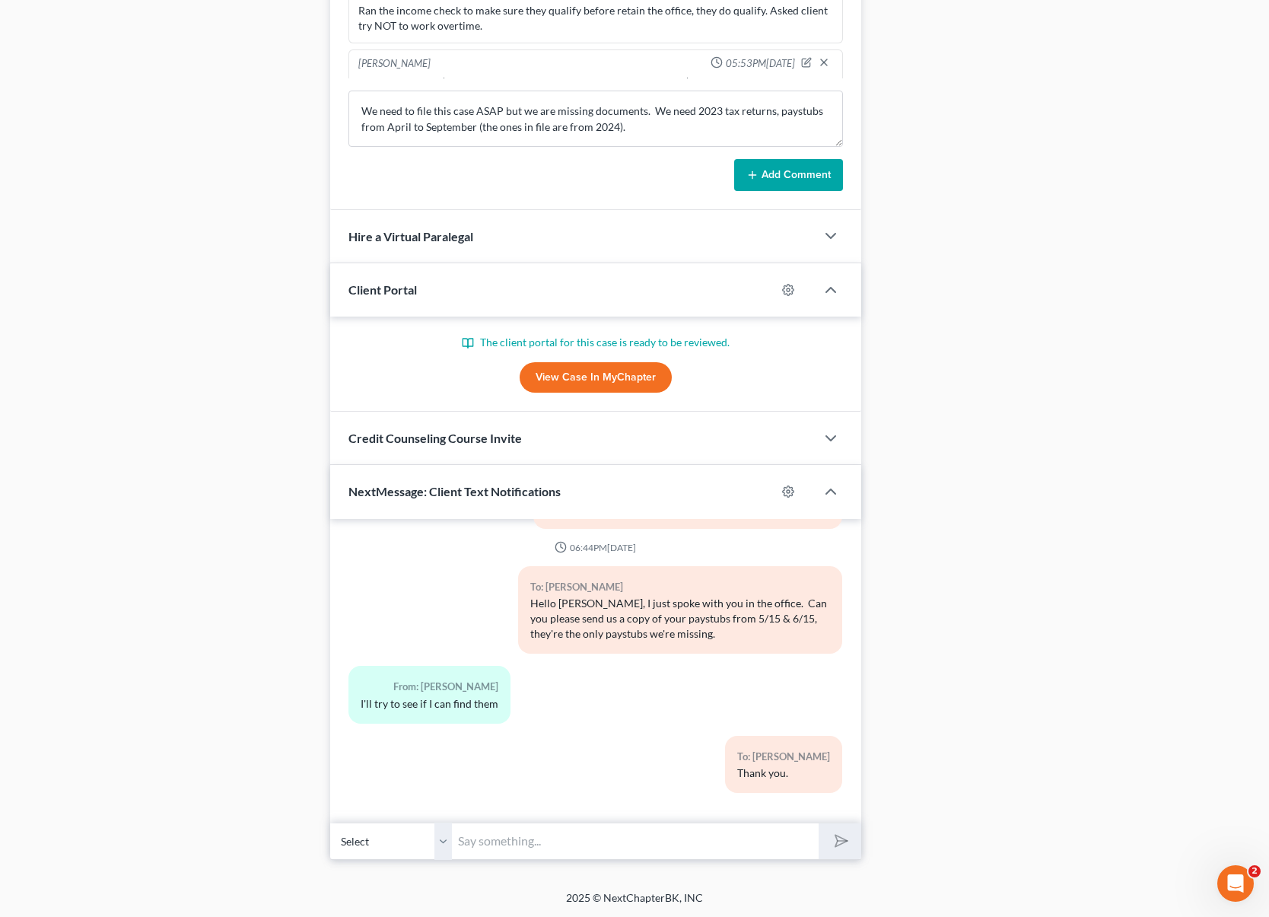
click at [790, 173] on button "Add Comment" at bounding box center [788, 175] width 109 height 32
